Goal: Information Seeking & Learning: Learn about a topic

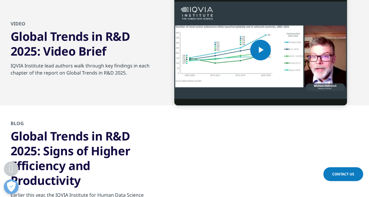
scroll to position [1328, 0]
